Goal: Navigation & Orientation: Find specific page/section

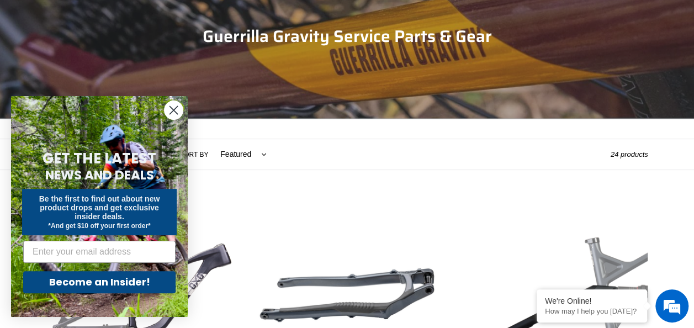
scroll to position [129, 0]
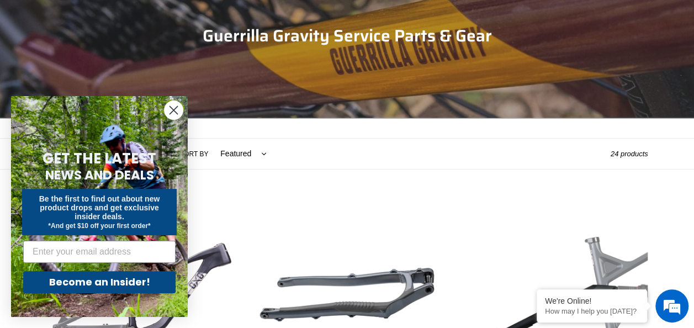
click at [172, 112] on icon "Close dialog" at bounding box center [174, 111] width 8 height 8
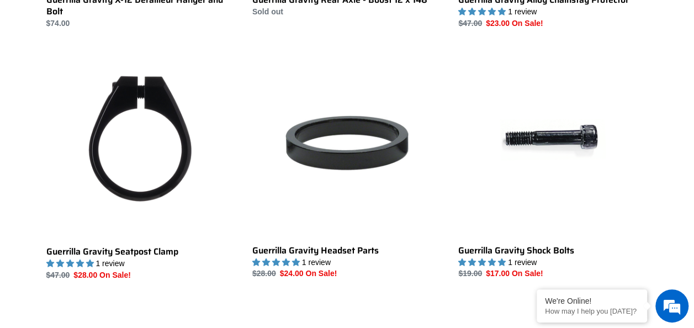
scroll to position [1313, 0]
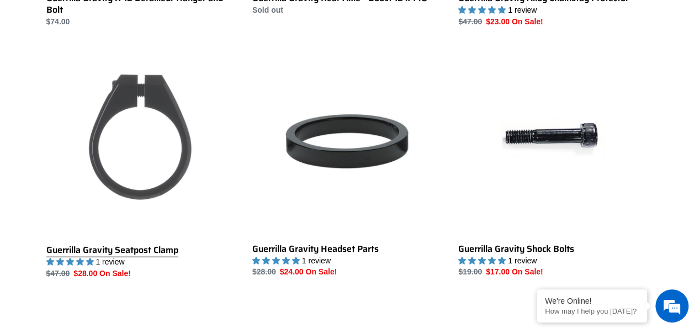
click at [152, 158] on link "Guerrilla Gravity Seatpost Clamp" at bounding box center [140, 163] width 189 height 233
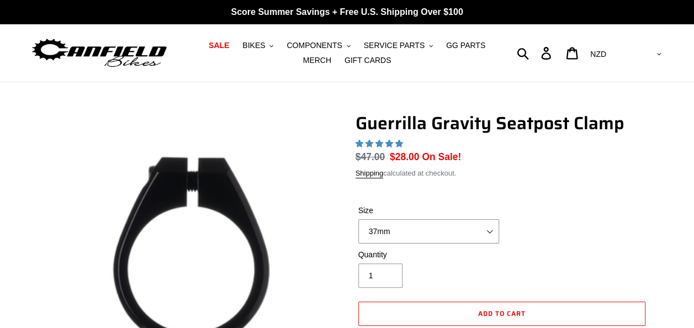
select select "highest-rating"
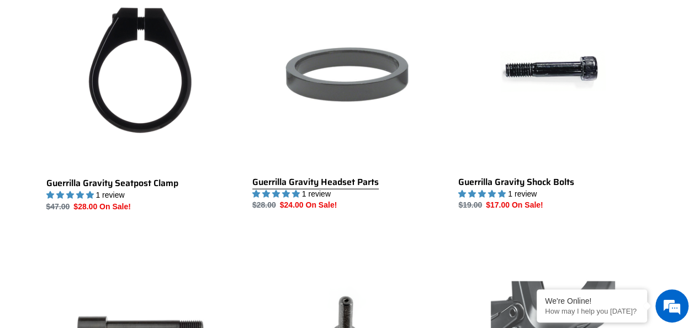
scroll to position [1380, 0]
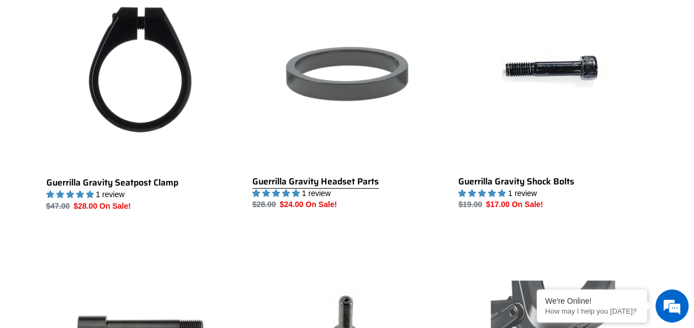
click at [354, 181] on link "Guerrilla Gravity Headset Parts" at bounding box center [346, 95] width 189 height 231
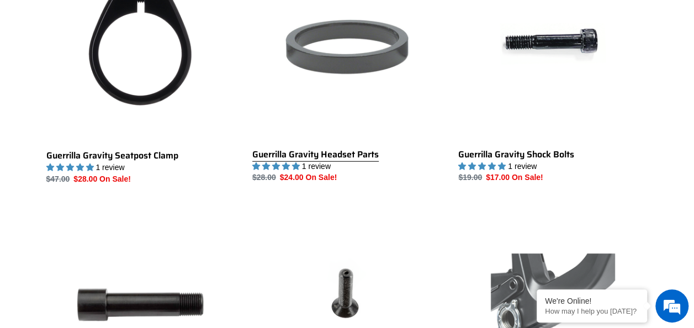
scroll to position [1411, 0]
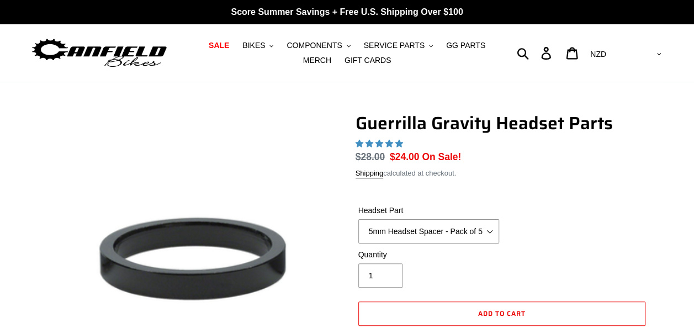
select select "highest-rating"
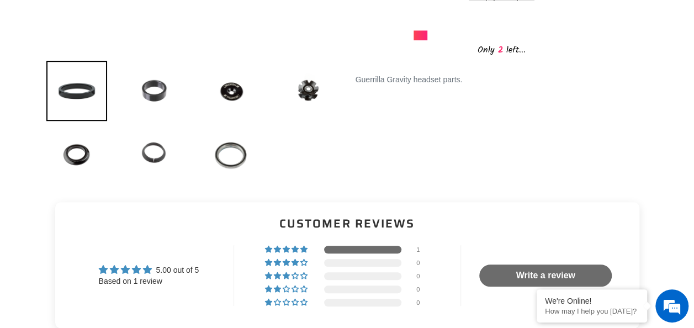
scroll to position [361, 0]
click at [156, 91] on img at bounding box center [154, 90] width 61 height 60
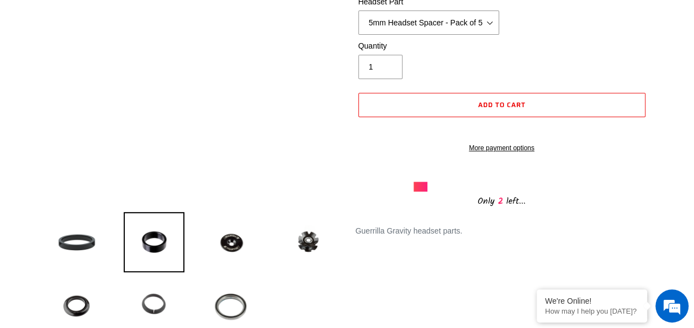
scroll to position [205, 0]
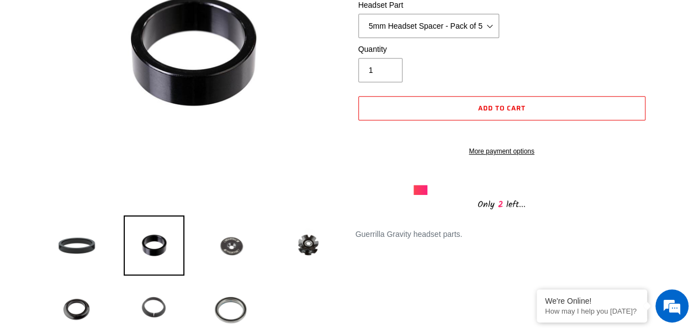
click at [228, 259] on img at bounding box center [231, 245] width 61 height 60
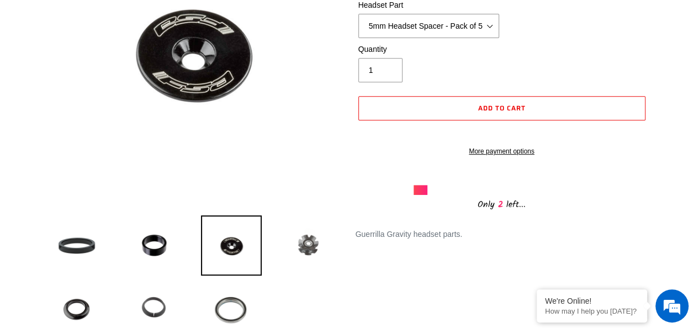
click at [304, 251] on img at bounding box center [308, 245] width 61 height 60
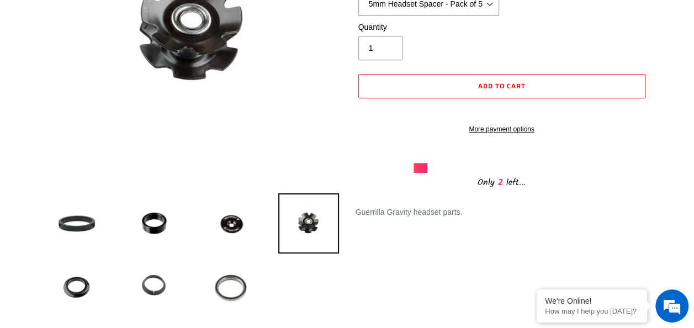
scroll to position [228, 0]
click at [220, 298] on img at bounding box center [231, 286] width 61 height 60
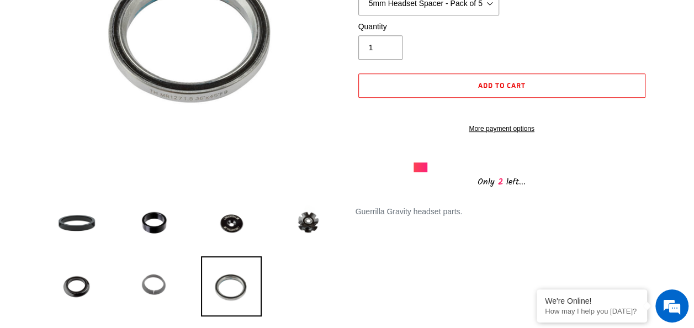
click at [171, 285] on img at bounding box center [154, 286] width 61 height 60
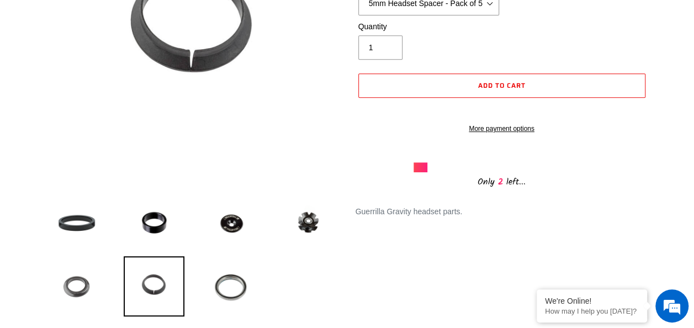
click at [70, 284] on img at bounding box center [76, 286] width 61 height 60
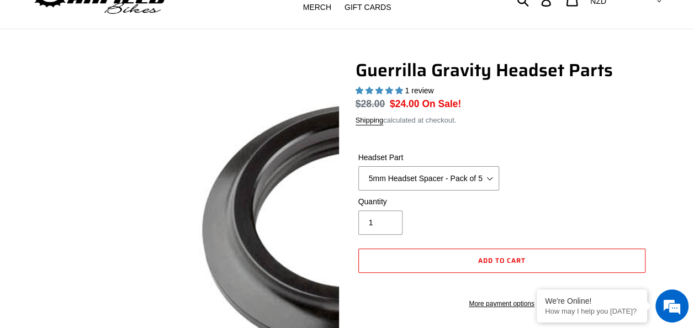
scroll to position [0, 0]
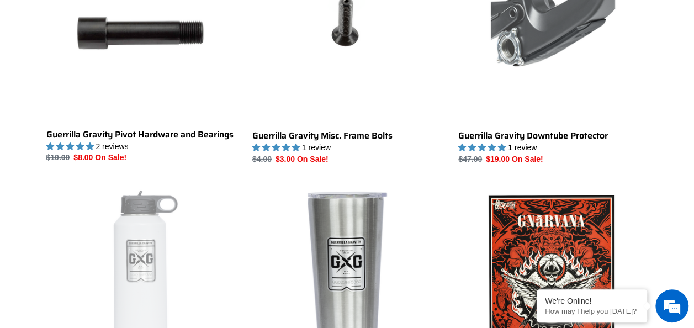
scroll to position [1679, 0]
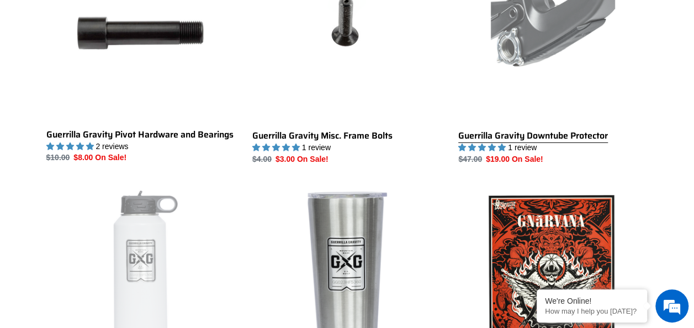
click at [555, 81] on link "Guerrilla Gravity Downtube Protector" at bounding box center [552, 49] width 189 height 233
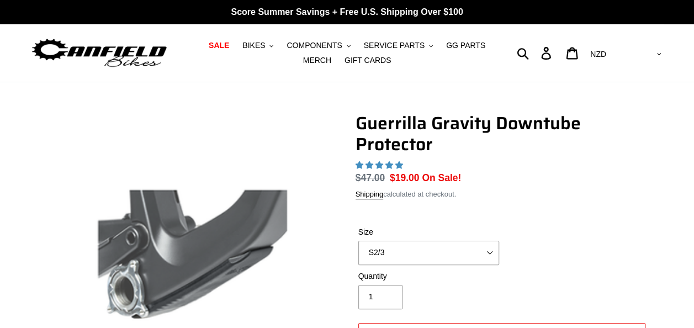
select select "highest-rating"
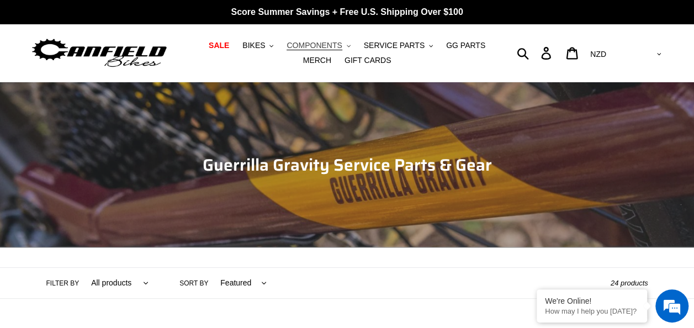
click at [347, 45] on icon ".cls-1{fill:#231f20}" at bounding box center [349, 46] width 4 height 4
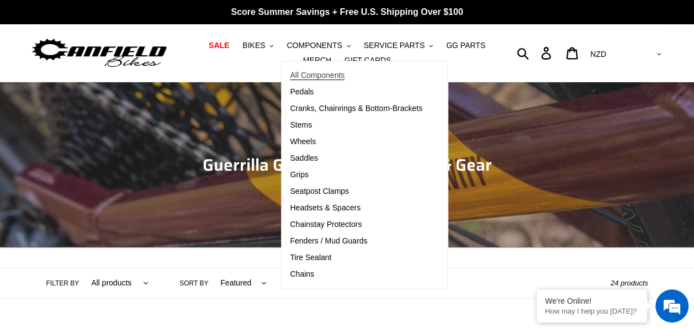
click at [320, 74] on span "All Components" at bounding box center [317, 75] width 55 height 9
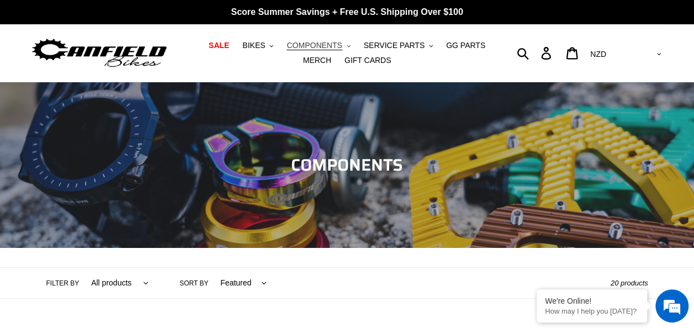
click at [328, 48] on button "COMPONENTS .cls-1{fill:#231f20}" at bounding box center [318, 45] width 75 height 15
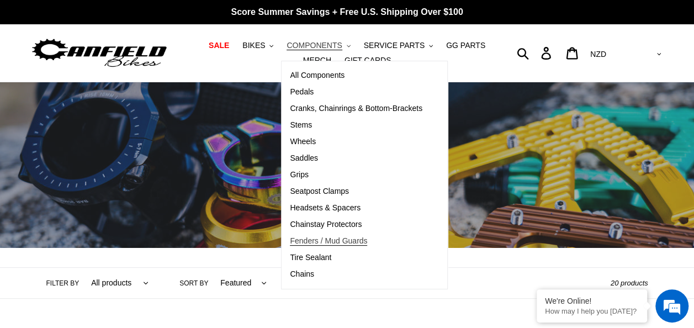
scroll to position [14, 0]
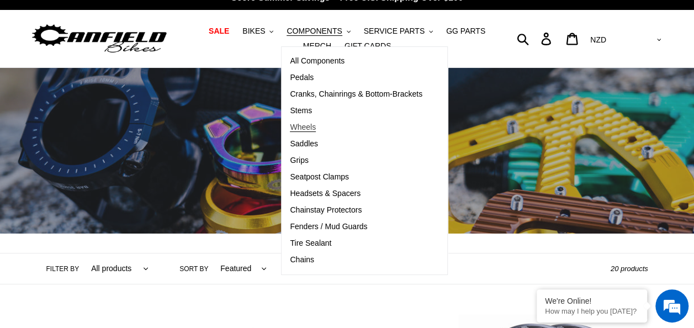
click at [296, 128] on span "Wheels" at bounding box center [303, 127] width 26 height 9
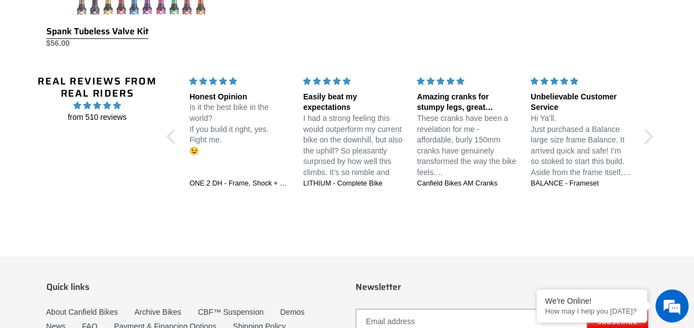
scroll to position [765, 0]
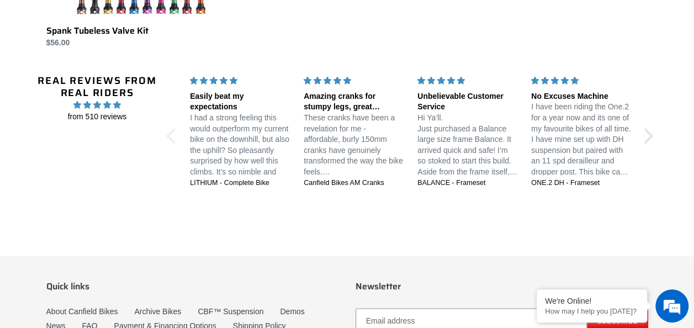
click at [175, 137] on div at bounding box center [173, 135] width 15 height 15
click at [171, 134] on div at bounding box center [173, 135] width 15 height 15
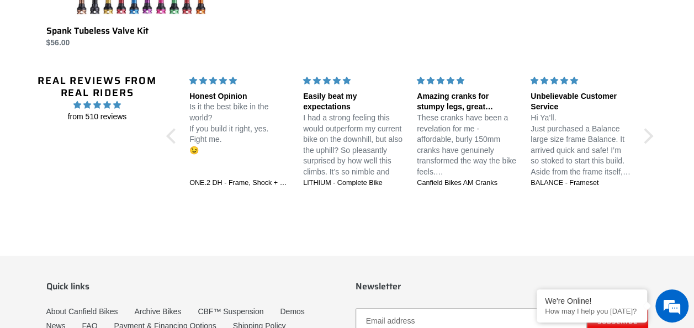
scroll to position [812, 0]
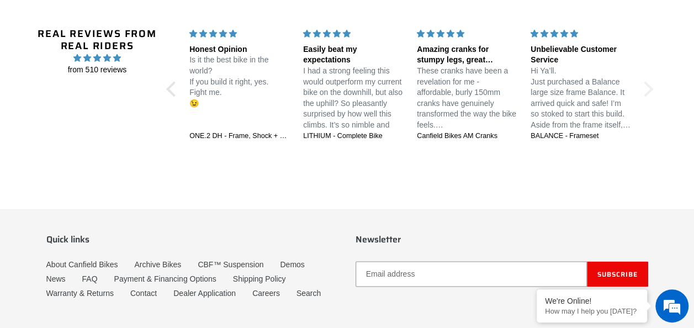
click at [640, 88] on div at bounding box center [645, 88] width 15 height 15
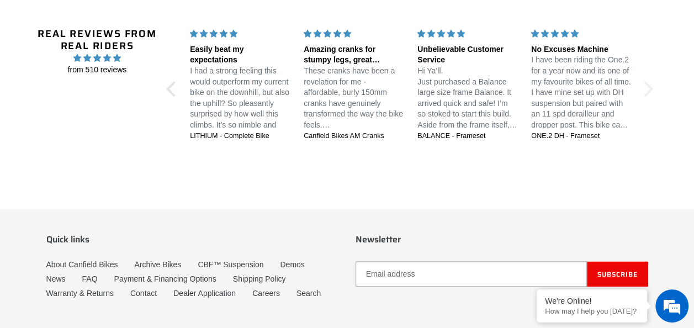
click at [640, 88] on div at bounding box center [645, 88] width 15 height 15
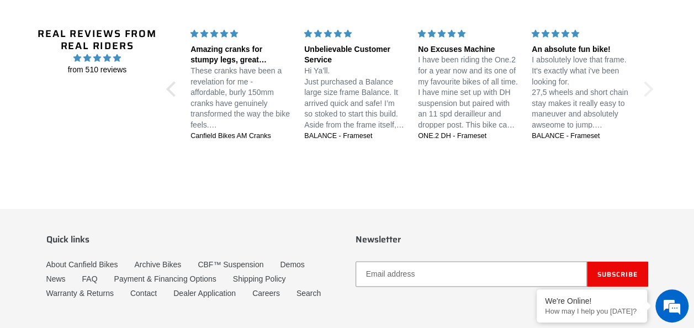
click at [640, 88] on div at bounding box center [645, 88] width 15 height 15
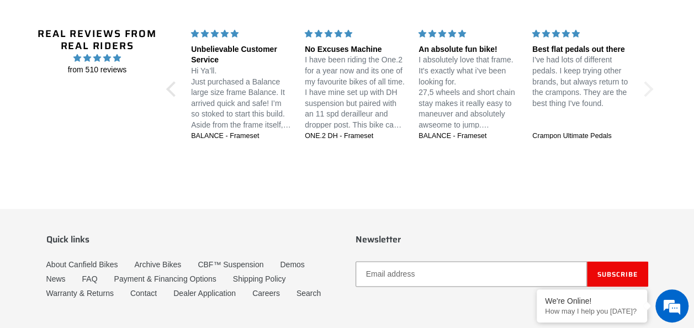
click at [640, 88] on div at bounding box center [645, 88] width 15 height 15
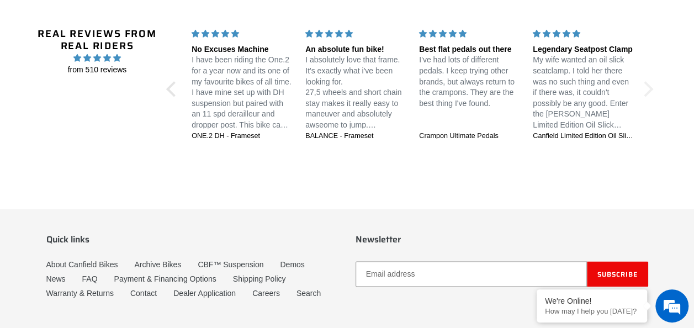
click at [640, 88] on div at bounding box center [645, 88] width 15 height 15
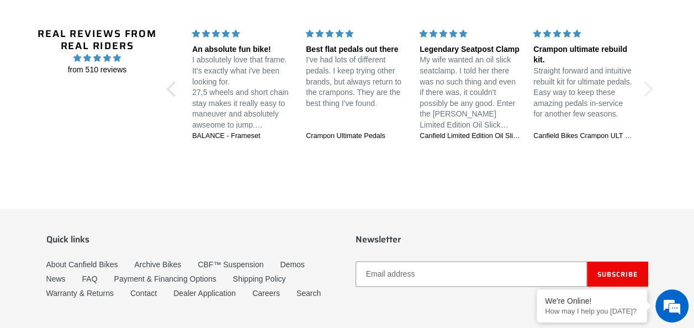
click at [648, 85] on div at bounding box center [645, 88] width 15 height 15
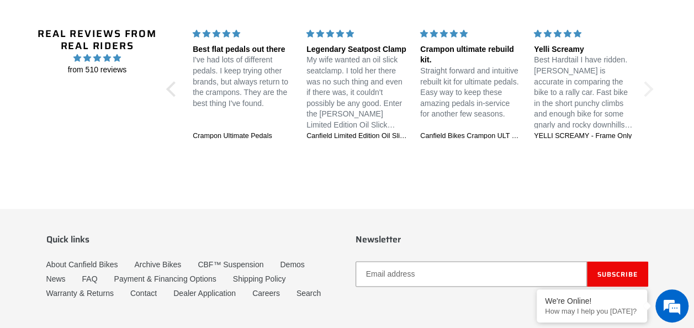
click at [648, 85] on div at bounding box center [645, 88] width 15 height 15
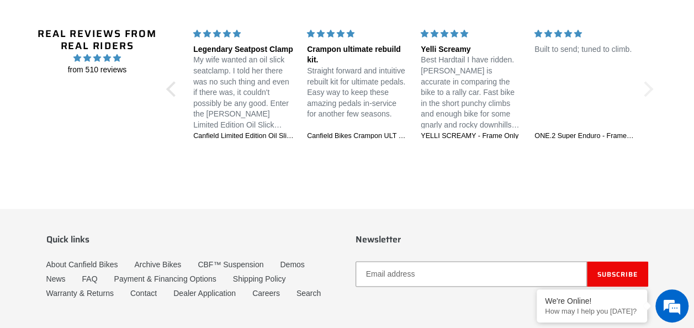
click at [648, 85] on div at bounding box center [645, 88] width 15 height 15
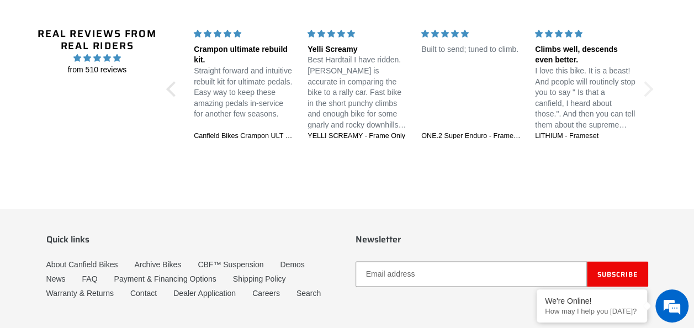
click at [648, 85] on div at bounding box center [645, 88] width 15 height 15
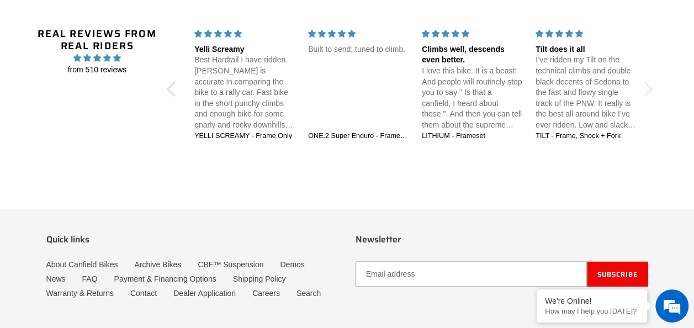
click at [648, 85] on div at bounding box center [645, 88] width 15 height 15
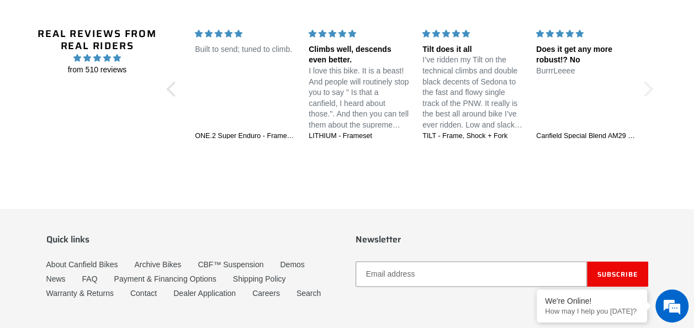
click at [648, 85] on div at bounding box center [645, 88] width 15 height 15
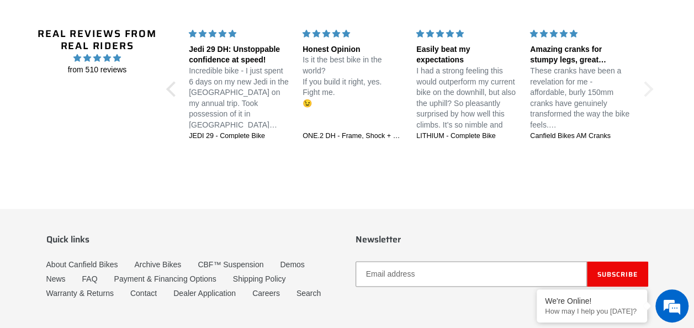
click at [648, 85] on div at bounding box center [645, 88] width 15 height 15
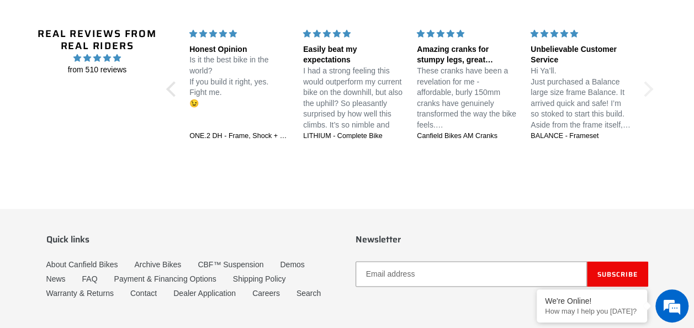
click at [648, 85] on div at bounding box center [645, 88] width 15 height 15
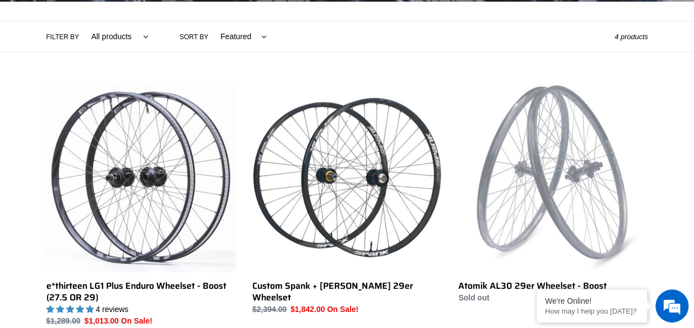
scroll to position [247, 0]
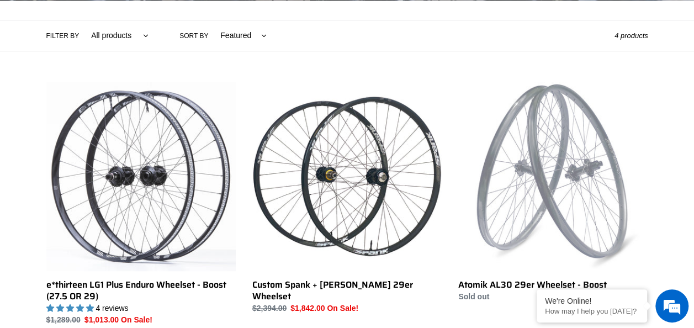
click at [137, 31] on select "All products BFCM23 Components Shopify Collective The Gravity Cartel Wheels" at bounding box center [117, 35] width 72 height 30
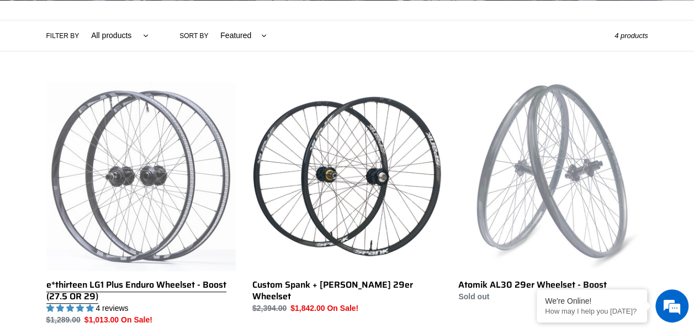
select select "/collections/wheels-rims/the-gravity-cartel"
click at [81, 20] on select "All products BFCM23 Components Shopify Collective The Gravity Cartel Wheels" at bounding box center [117, 35] width 72 height 30
